Goal: Information Seeking & Learning: Learn about a topic

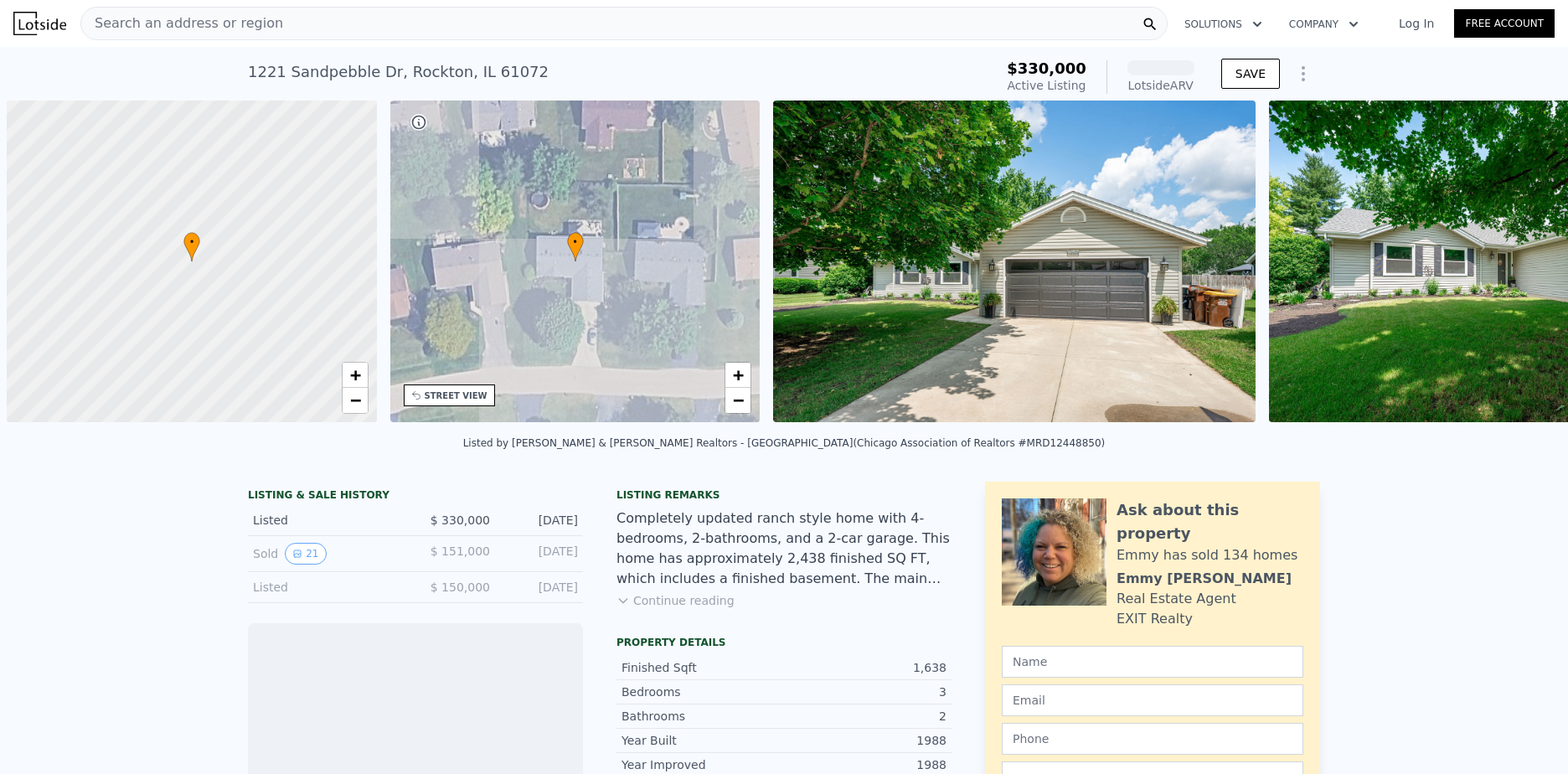
scroll to position [0, 7]
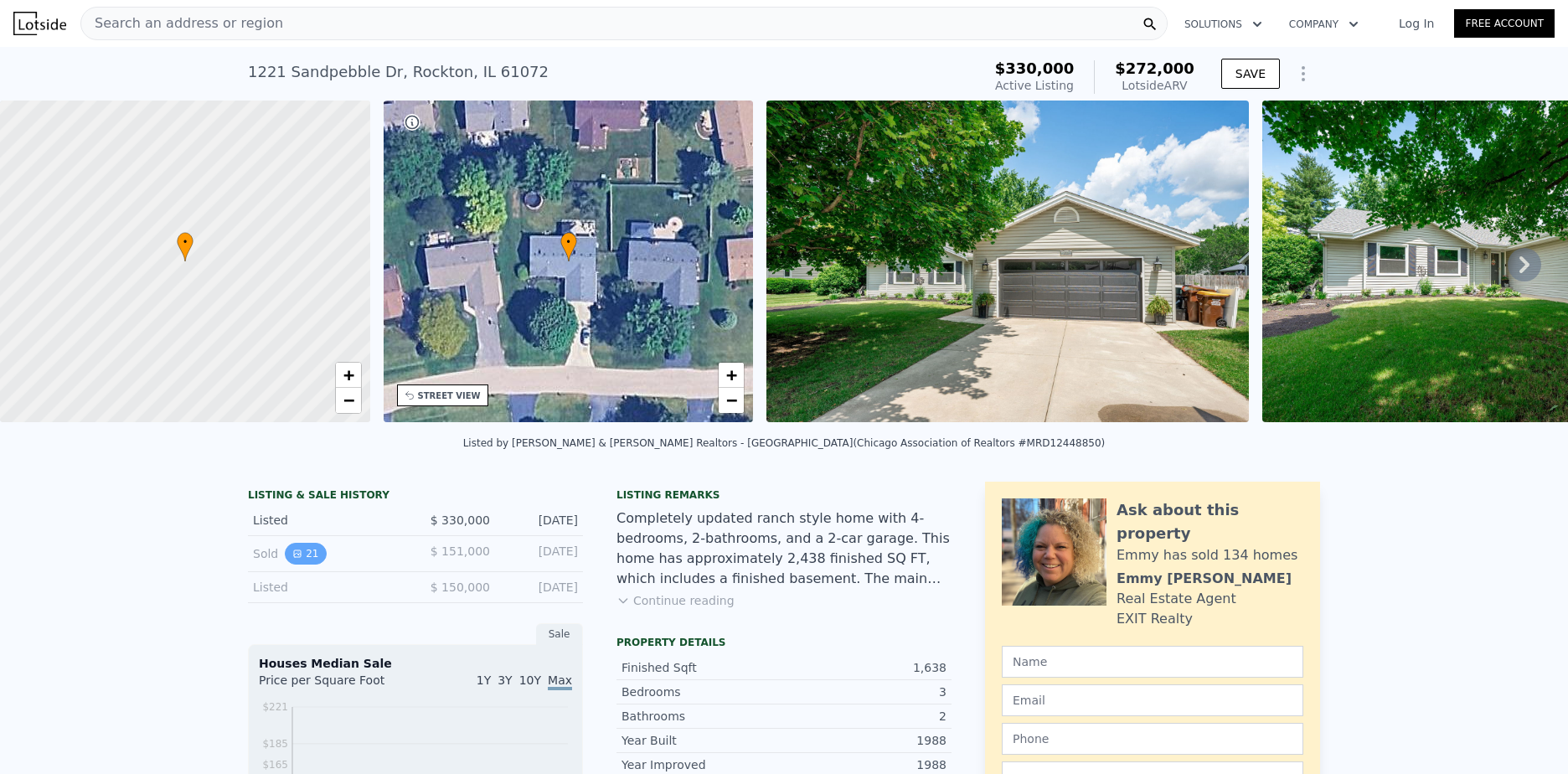
click at [299, 559] on button "21" at bounding box center [305, 553] width 41 height 22
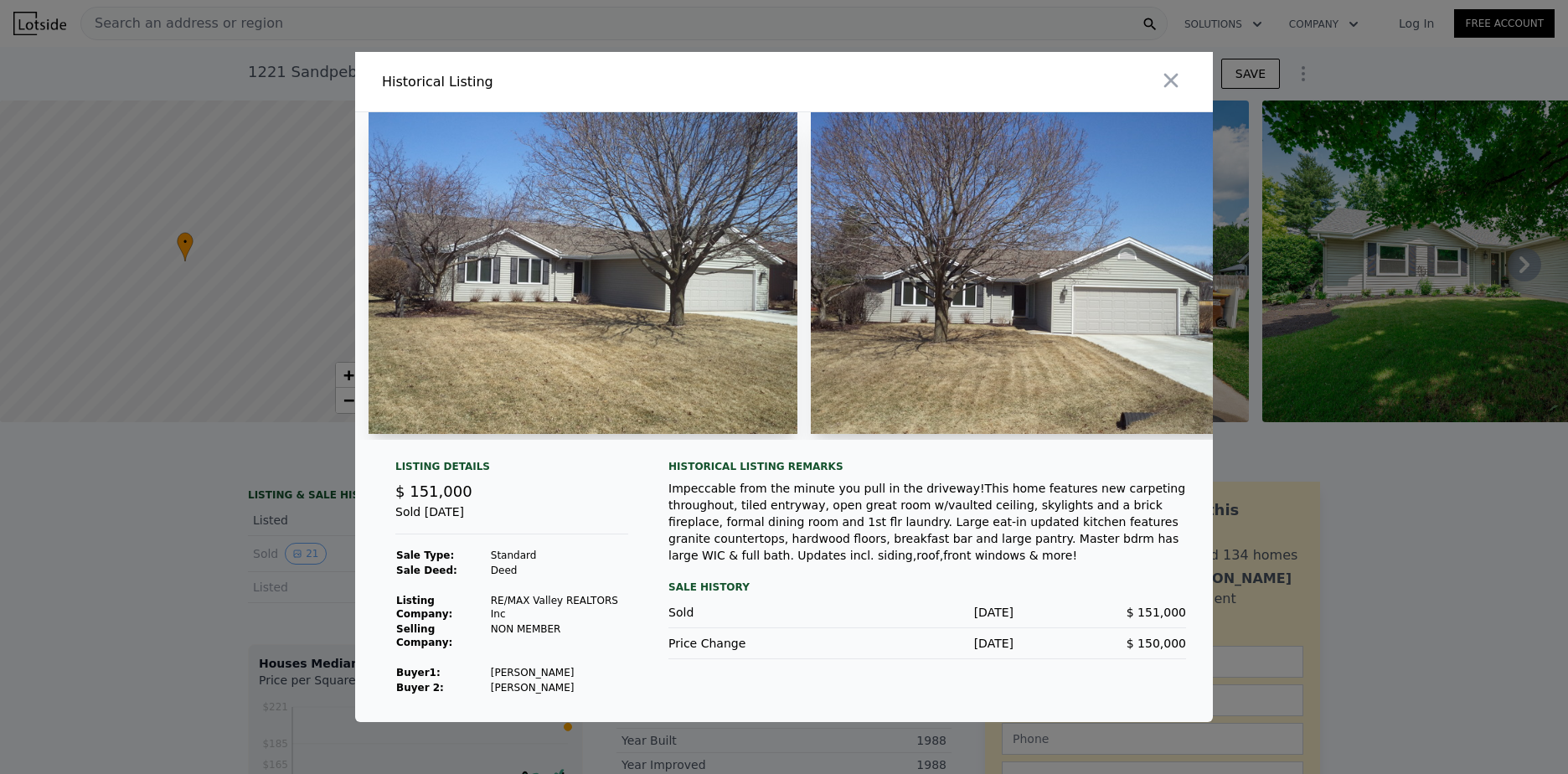
click at [932, 440] on div at bounding box center [1025, 276] width 429 height 327
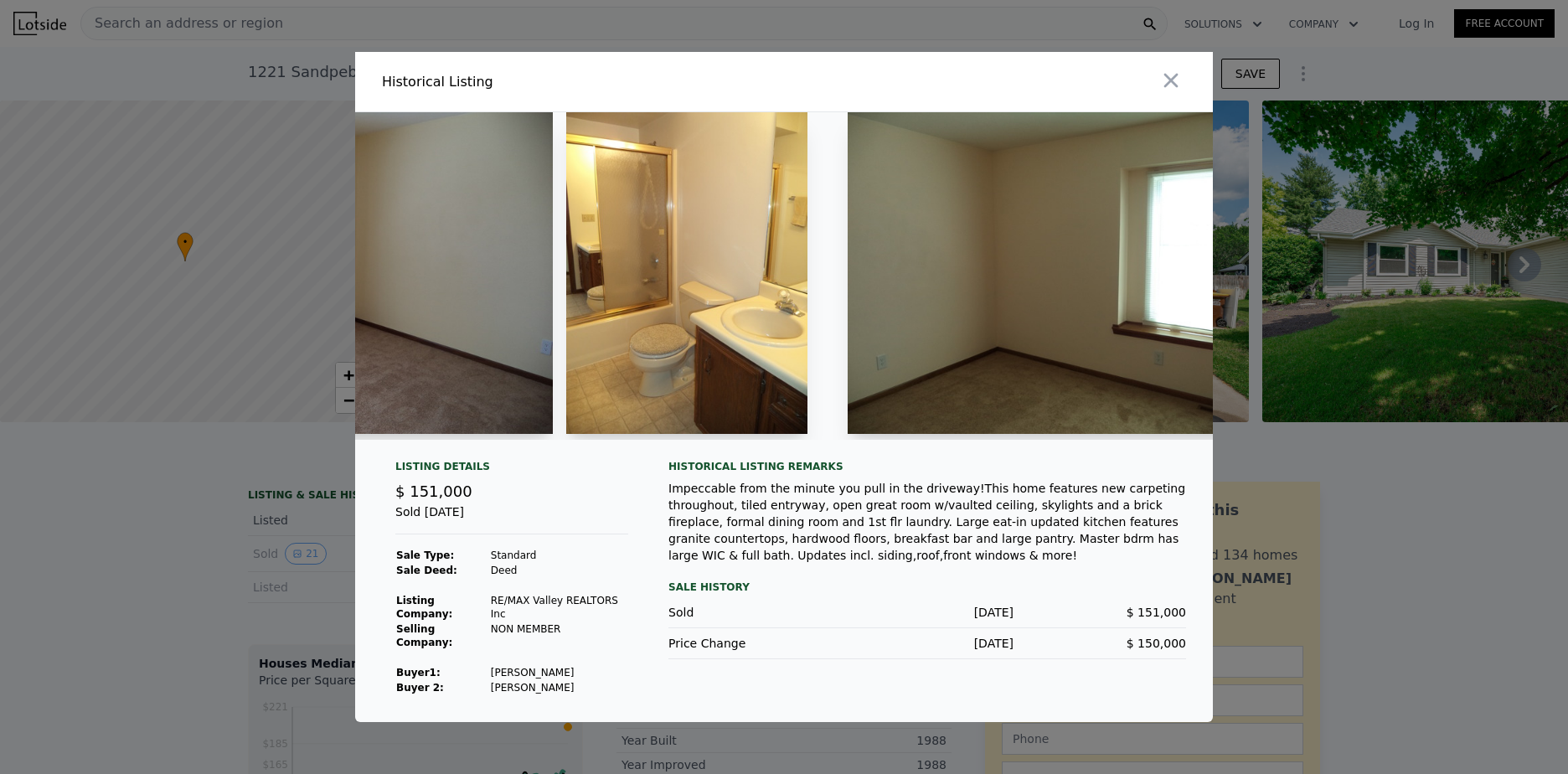
scroll to position [0, 7611]
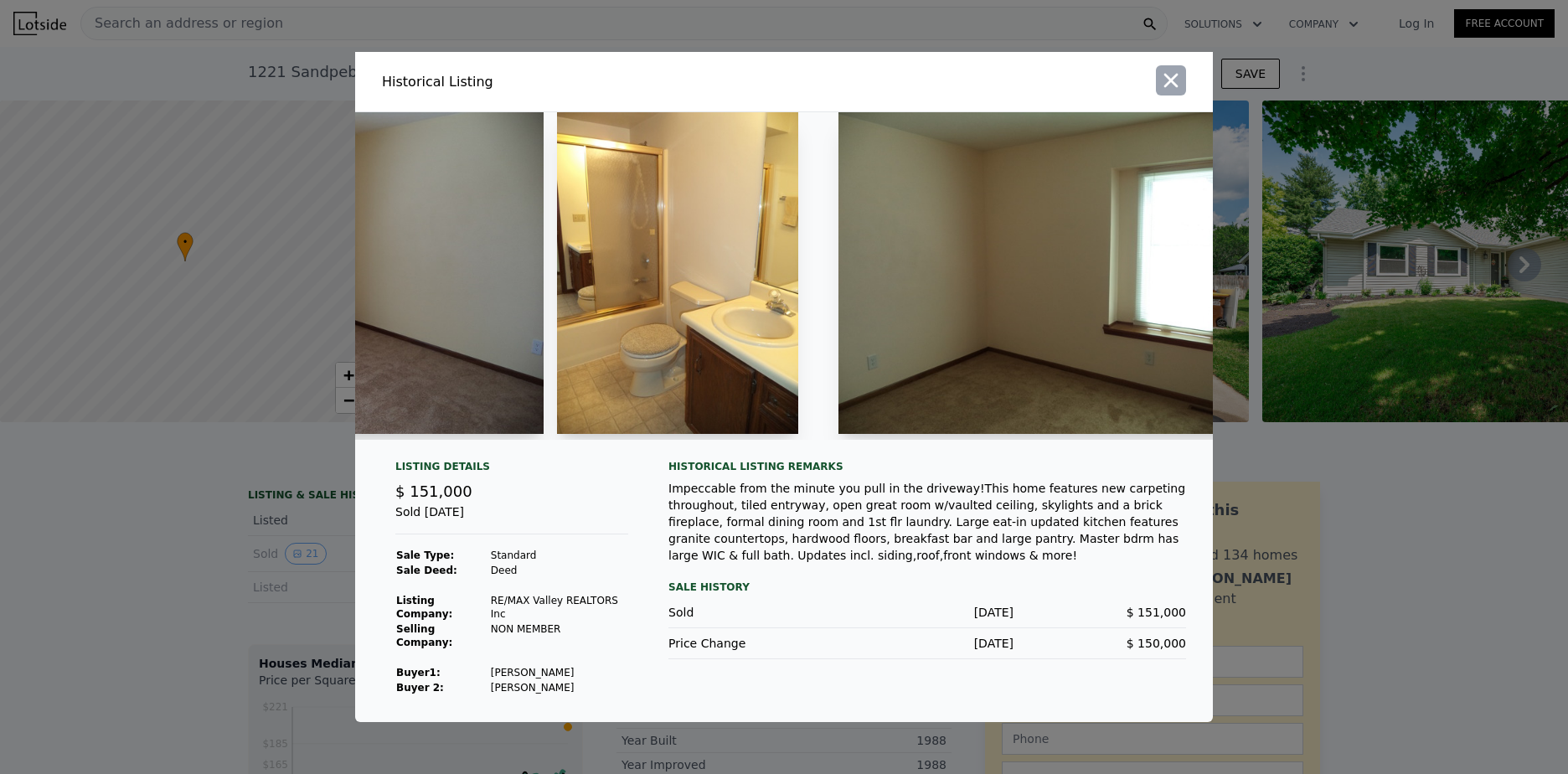
click at [1174, 88] on icon "button" at bounding box center [1171, 80] width 24 height 24
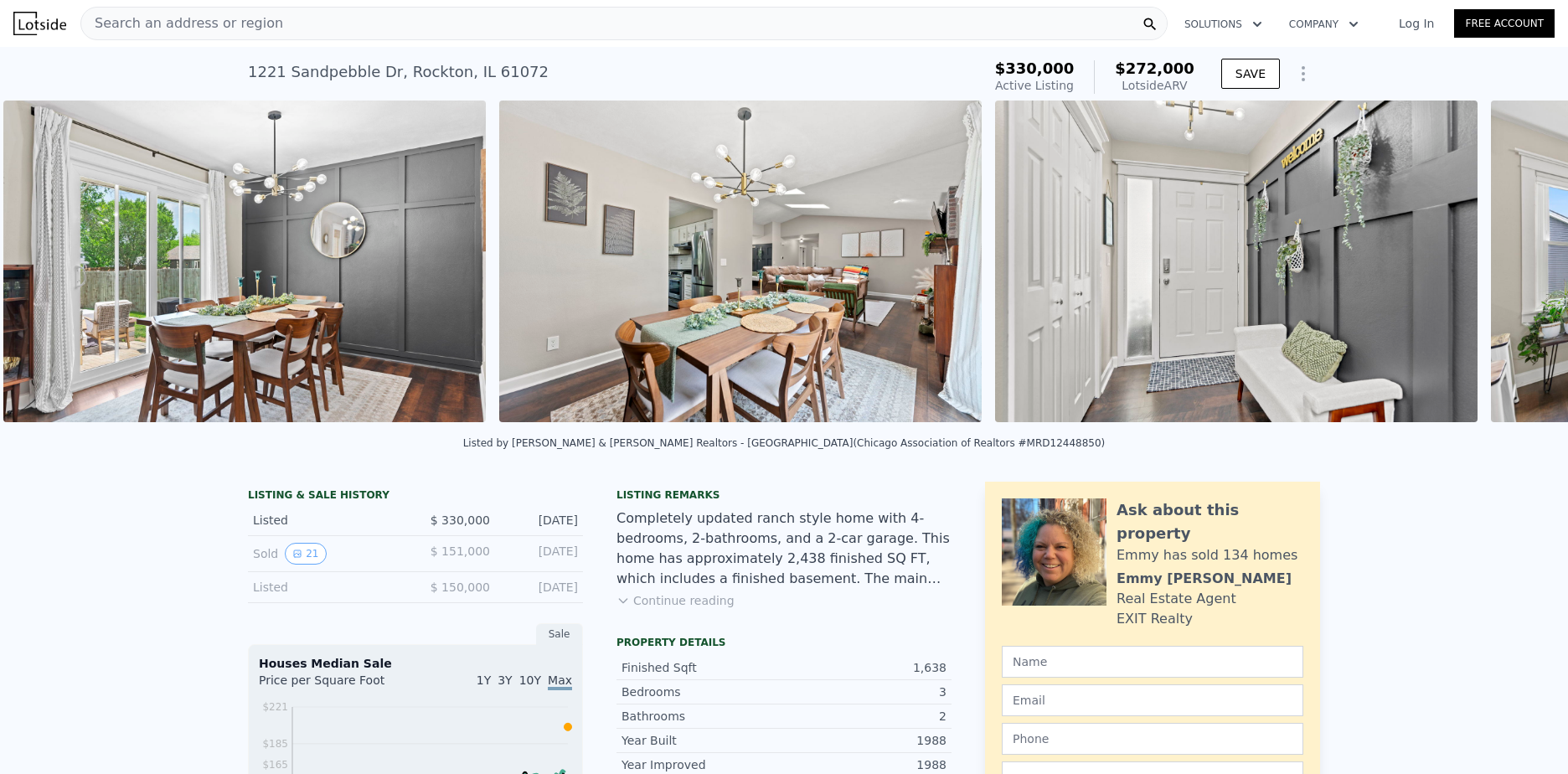
scroll to position [0, 4734]
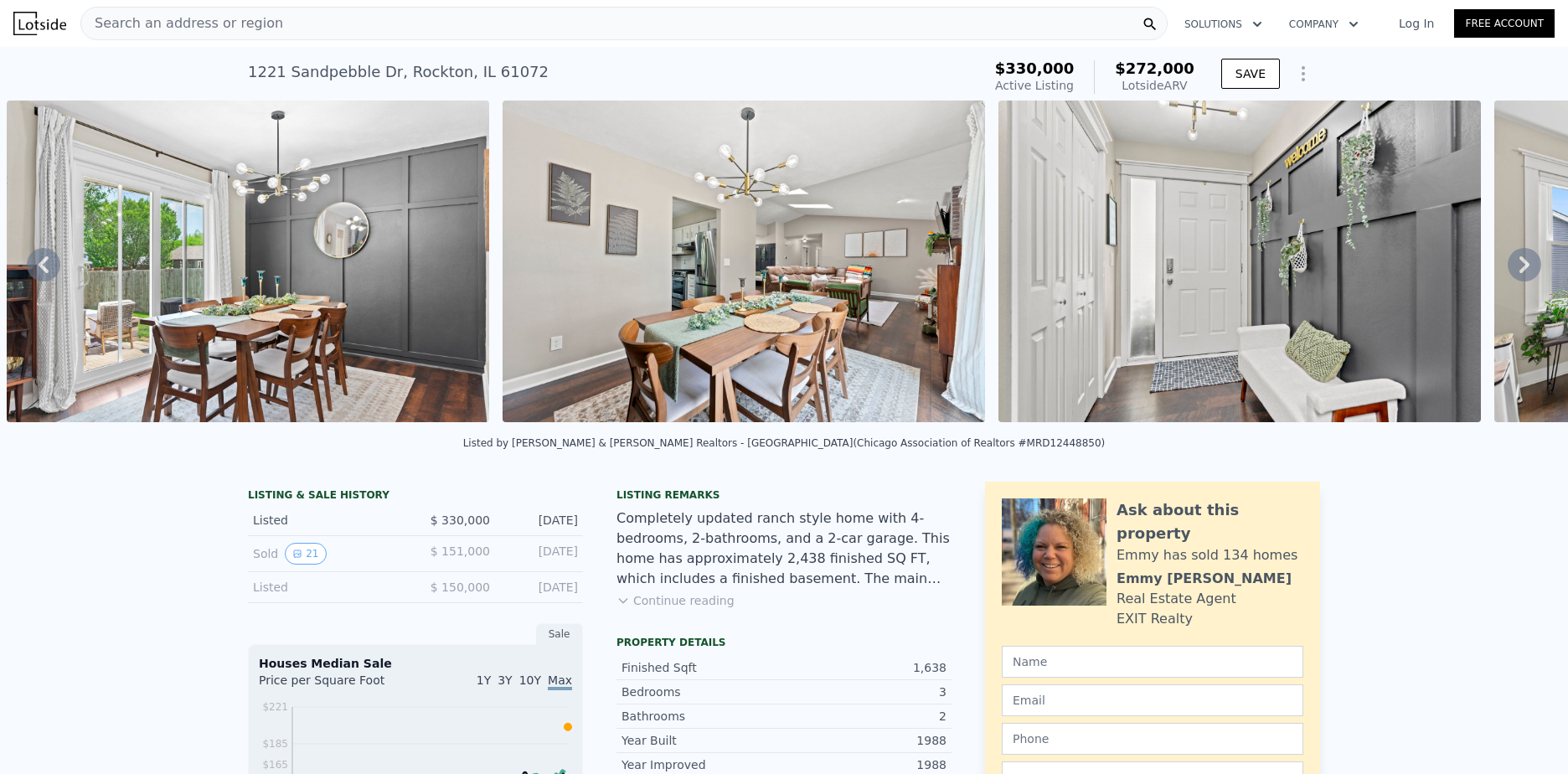
click at [701, 622] on div "Listing remarks Completely updated ranch style home with 4-bedrooms, 2-bathroom…" at bounding box center [784, 559] width 335 height 141
drag, startPoint x: 701, startPoint y: 622, endPoint x: 647, endPoint y: 609, distance: 55.5
click at [647, 609] on button "Continue reading" at bounding box center [675, 600] width 118 height 17
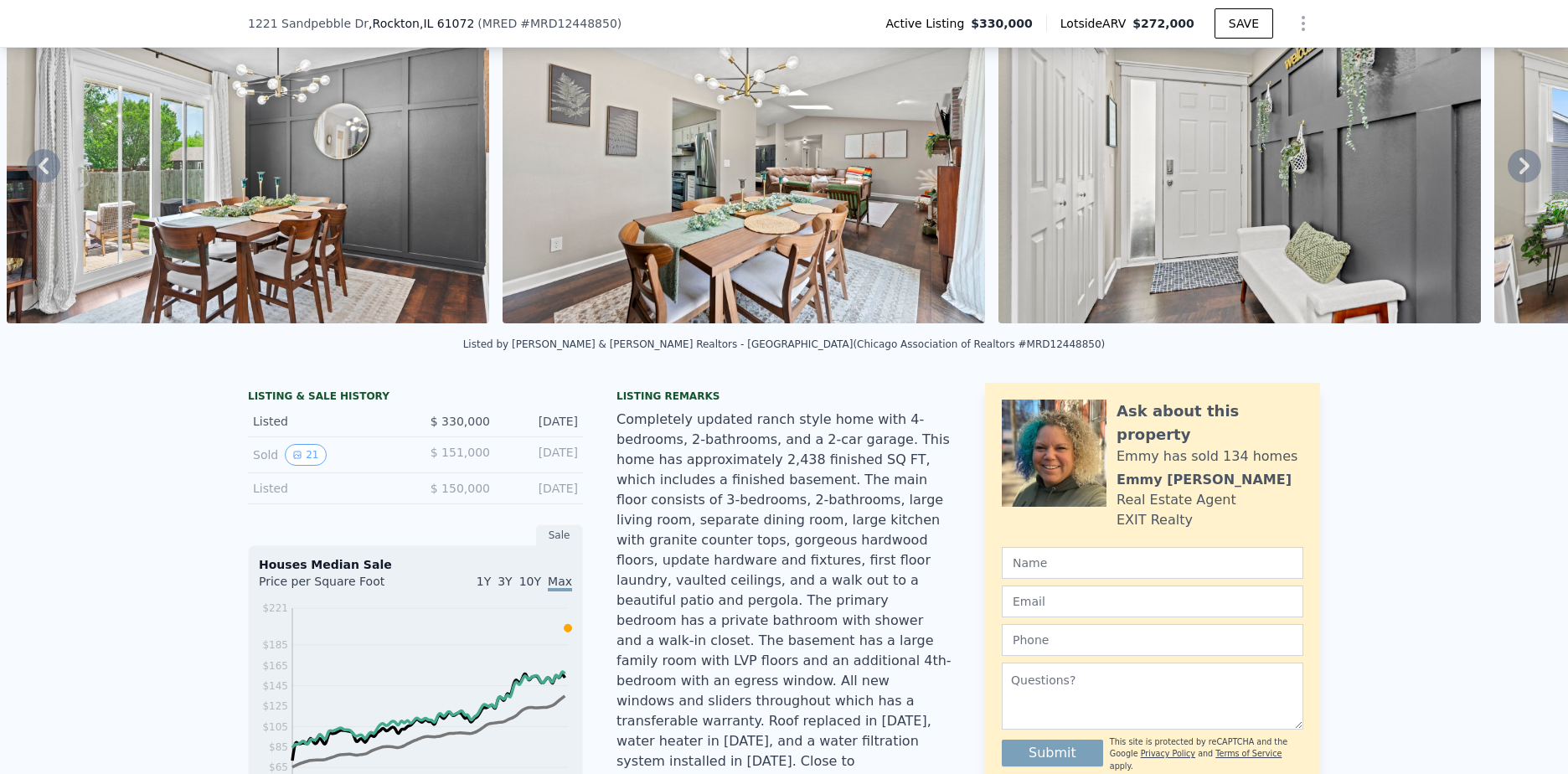
scroll to position [162, 0]
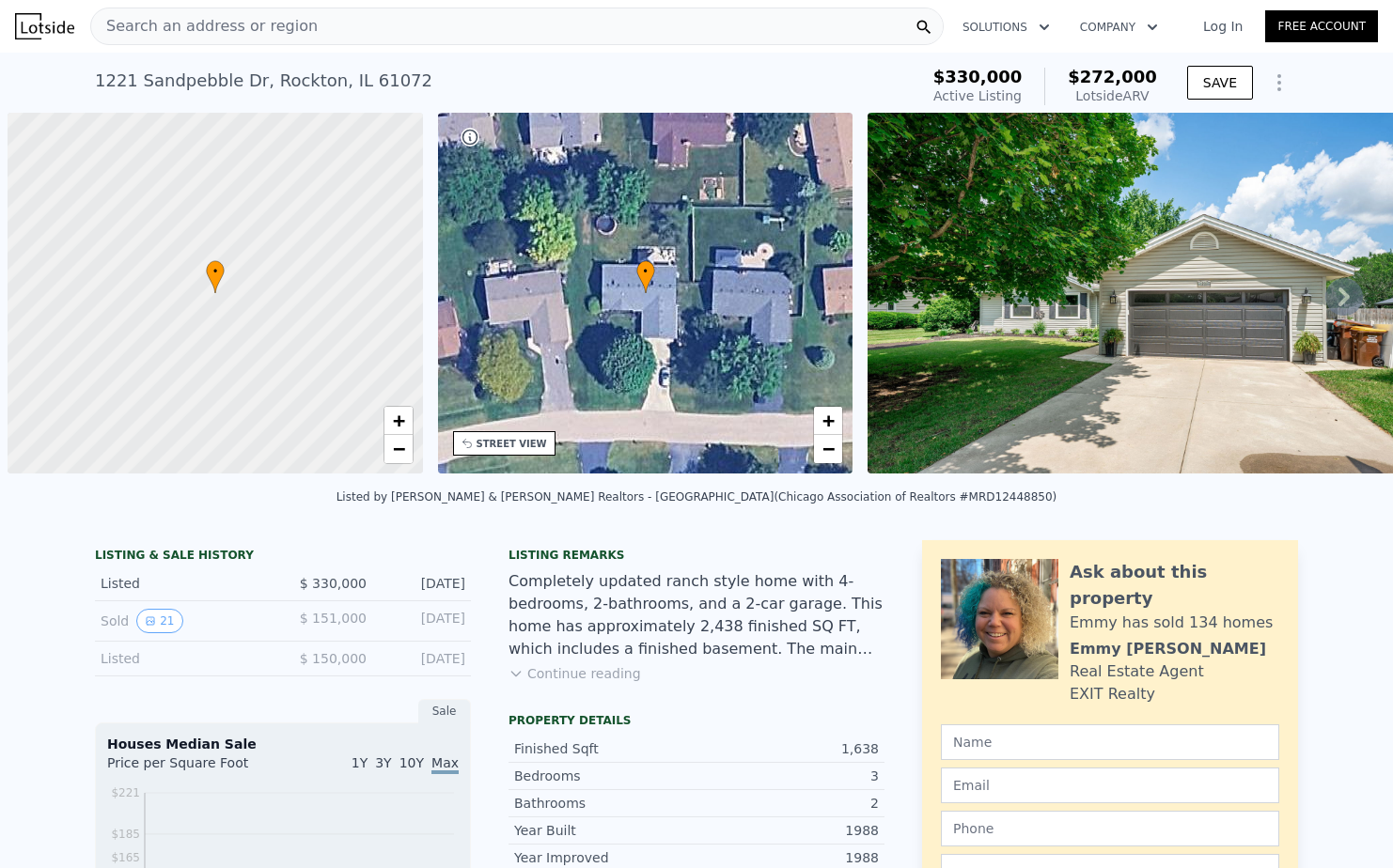
scroll to position [0, 8]
